Goal: Information Seeking & Learning: Learn about a topic

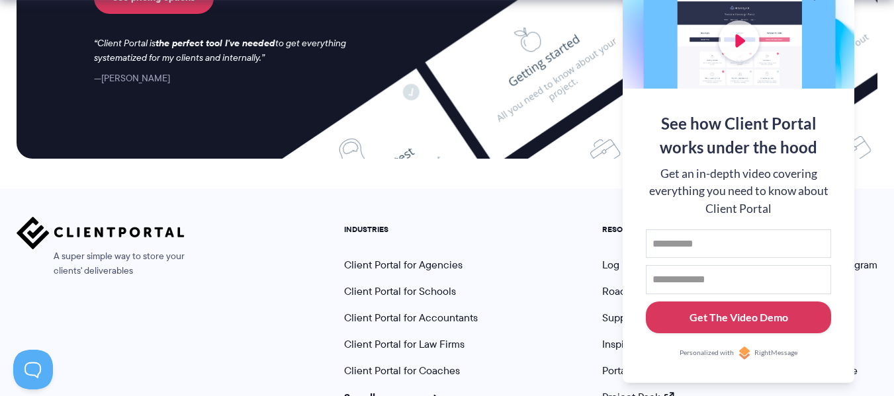
scroll to position [5680, 0]
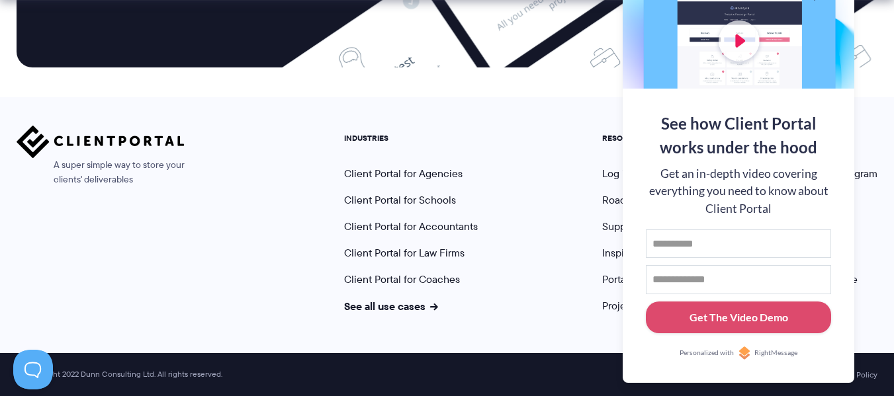
click at [164, 310] on div "A super simple way to store your clients' deliverables" at bounding box center [101, 220] width 168 height 188
click at [871, 286] on li "Wall of love" at bounding box center [840, 279] width 74 height 13
click at [880, 177] on ul "COMPANY Partner program About us Contact Blog Wall of love" at bounding box center [840, 224] width 94 height 180
click at [879, 246] on ul "COMPANY Partner program About us Contact Blog Wall of love" at bounding box center [840, 224] width 94 height 180
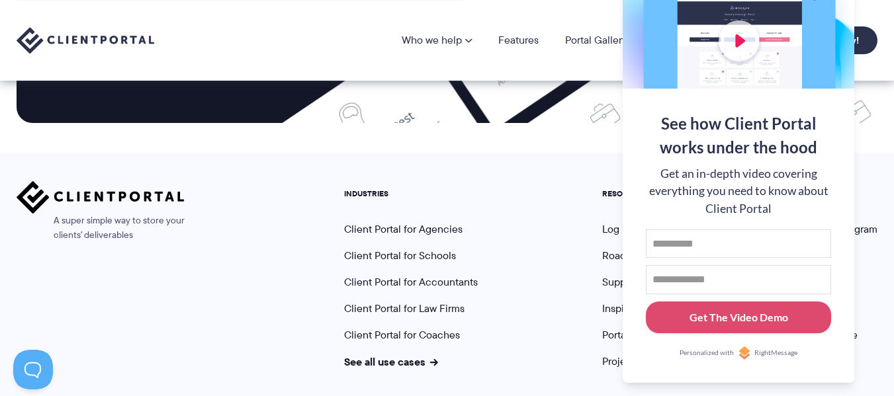
scroll to position [5548, 0]
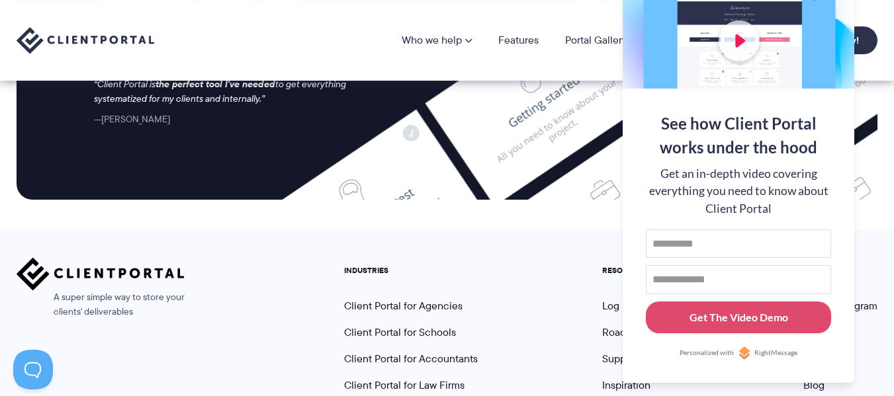
click at [859, 55] on div "Who we help Who we help View pricing Agencies See how Client Portal can help gi…" at bounding box center [447, 40] width 894 height 81
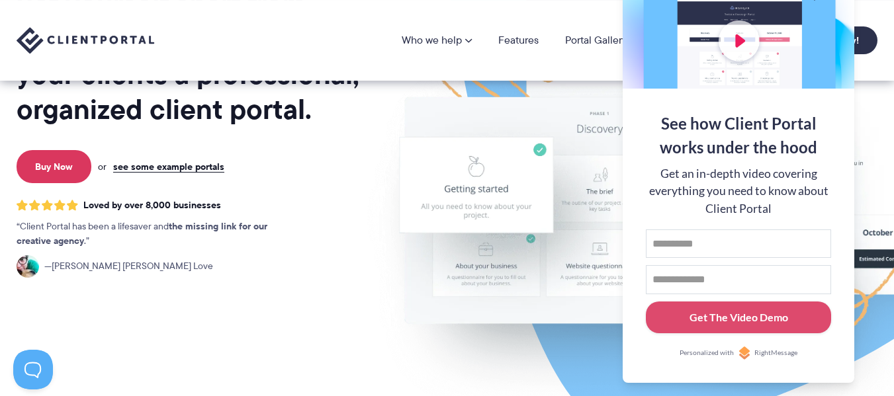
scroll to position [0, 0]
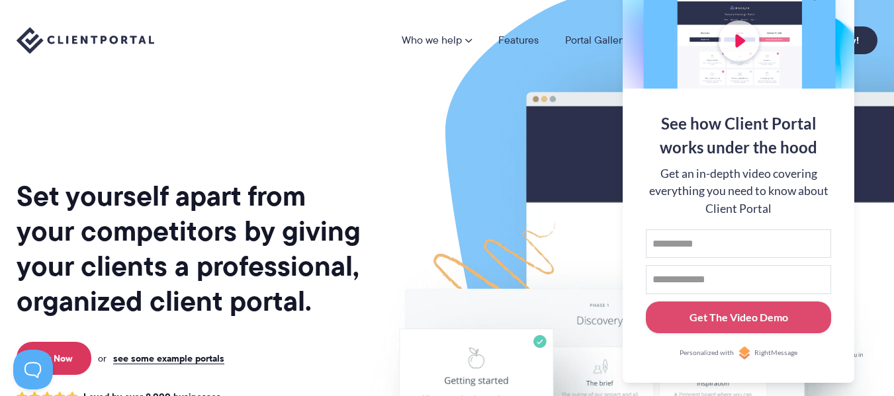
click at [231, 149] on div "Set yourself apart from your competitors by giving your clients a professional,…" at bounding box center [189, 328] width 344 height 634
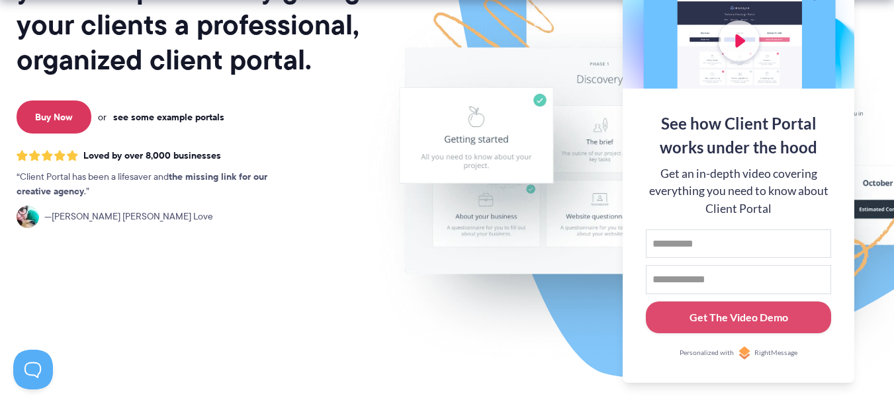
scroll to position [265, 0]
